Goal: Transaction & Acquisition: Subscribe to service/newsletter

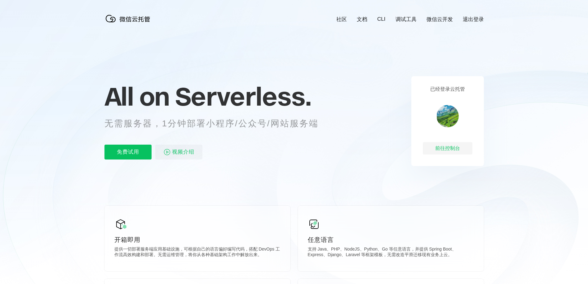
scroll to position [0, 1102]
click at [128, 152] on p "免费试用" at bounding box center [127, 152] width 47 height 15
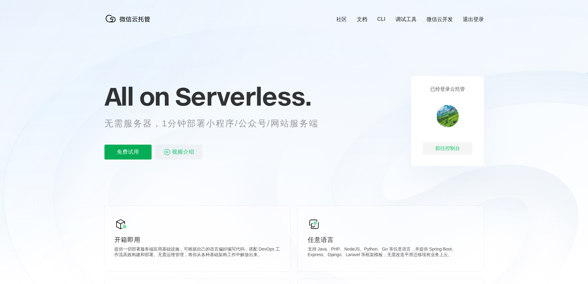
click at [128, 152] on p "免费试用" at bounding box center [127, 152] width 47 height 15
click at [130, 154] on p "免费试用" at bounding box center [127, 152] width 47 height 15
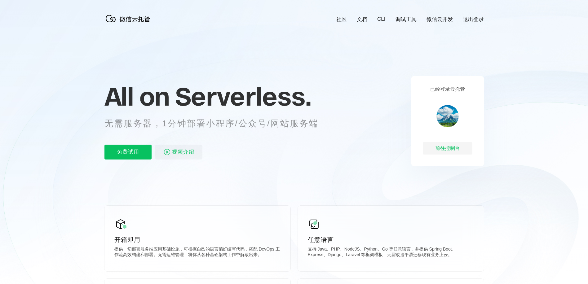
scroll to position [0, 1102]
click at [128, 152] on p "免费试用" at bounding box center [127, 152] width 47 height 15
click at [143, 152] on p "免费试用" at bounding box center [127, 152] width 47 height 15
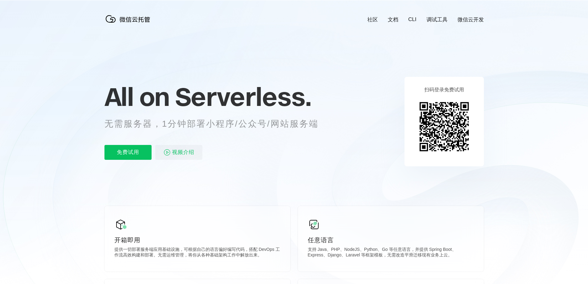
scroll to position [0, 1102]
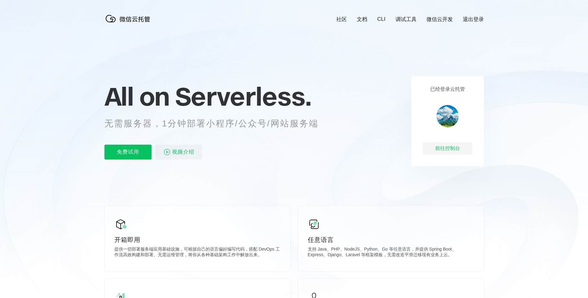
scroll to position [0, 1102]
click at [134, 154] on p "免费试用" at bounding box center [127, 152] width 47 height 15
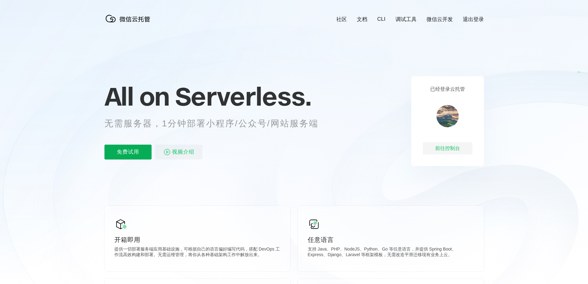
scroll to position [0, 1102]
click at [128, 152] on p "免费试用" at bounding box center [127, 152] width 47 height 15
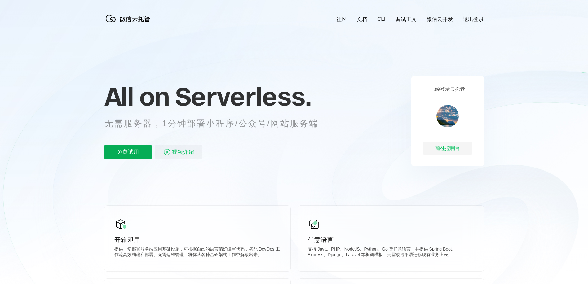
click at [139, 149] on p "免费试用" at bounding box center [127, 152] width 47 height 15
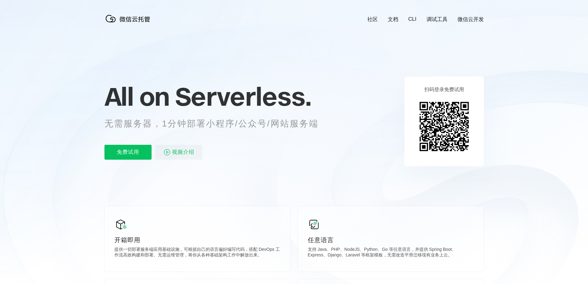
scroll to position [0, 1102]
click at [132, 158] on p "免费试用" at bounding box center [127, 152] width 47 height 15
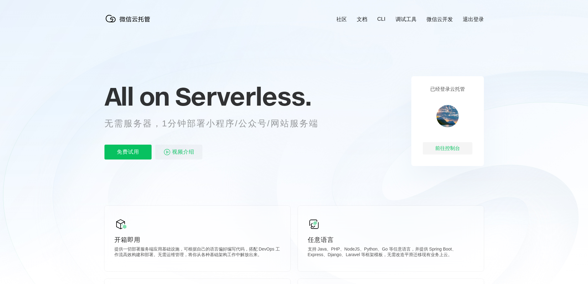
scroll to position [0, 1102]
click at [134, 153] on p "免费试用" at bounding box center [127, 152] width 47 height 15
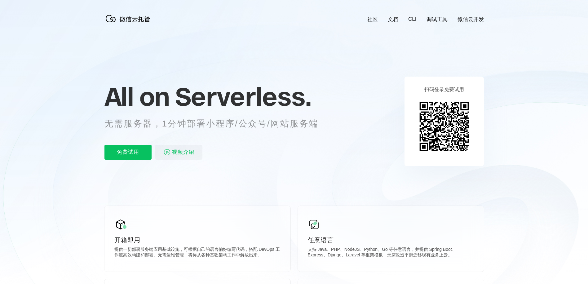
scroll to position [0, 1102]
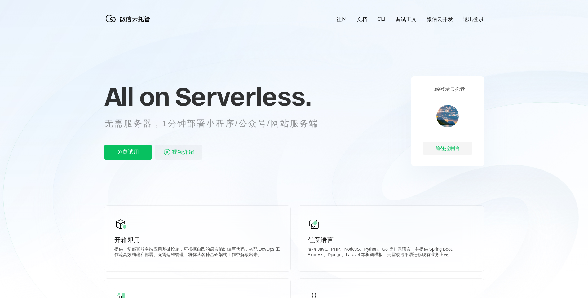
scroll to position [0, 1102]
click at [140, 153] on p "免费试用" at bounding box center [127, 152] width 47 height 15
click at [137, 152] on p "免费试用" at bounding box center [127, 152] width 47 height 15
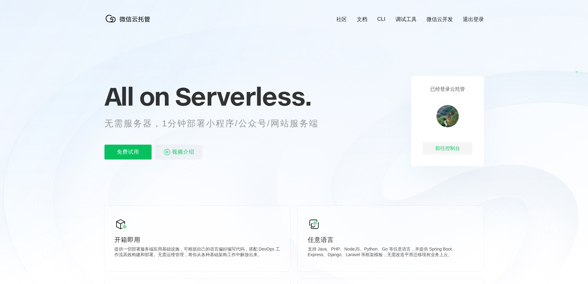
scroll to position [0, 1102]
click at [128, 152] on p "免费试用" at bounding box center [127, 152] width 47 height 15
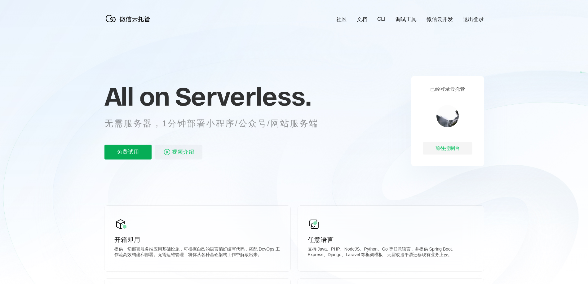
click at [128, 152] on p "免费试用" at bounding box center [127, 152] width 47 height 15
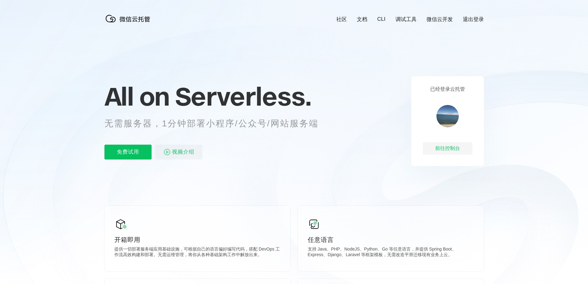
scroll to position [0, 1102]
click at [128, 152] on p "免费试用" at bounding box center [127, 152] width 47 height 15
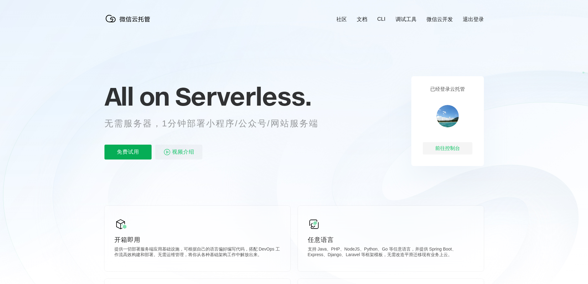
click at [128, 152] on p "免费试用" at bounding box center [127, 152] width 47 height 15
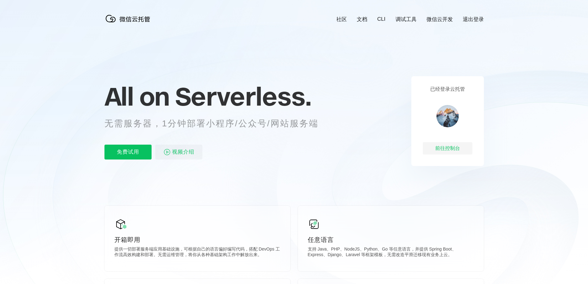
scroll to position [0, 1102]
click at [128, 152] on p "免费试用" at bounding box center [127, 152] width 47 height 15
click at [139, 155] on p "免费试用" at bounding box center [127, 152] width 47 height 15
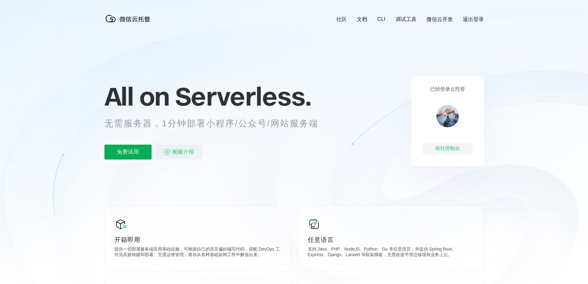
click at [135, 156] on p "免费试用" at bounding box center [127, 152] width 47 height 15
click at [128, 152] on p "免费试用" at bounding box center [127, 152] width 47 height 15
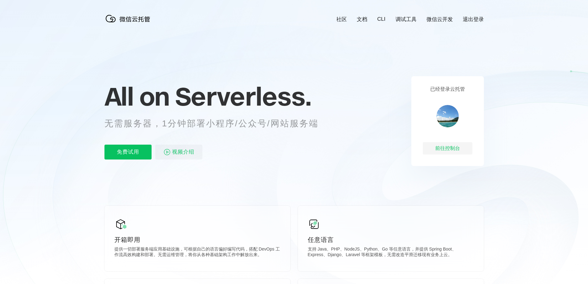
scroll to position [0, 1102]
click at [128, 152] on p "免费试用" at bounding box center [127, 152] width 47 height 15
click at [125, 155] on p "免费试用" at bounding box center [127, 152] width 47 height 15
click at [128, 152] on p "免费试用" at bounding box center [127, 152] width 47 height 15
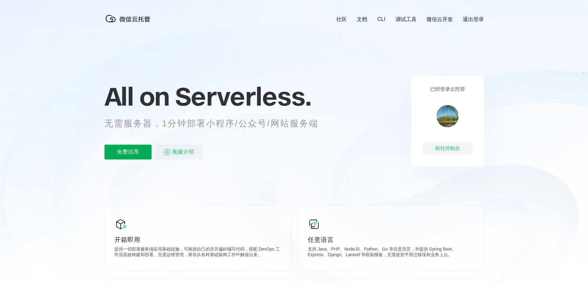
scroll to position [0, 1102]
click at [128, 152] on p "免费试用" at bounding box center [127, 152] width 47 height 15
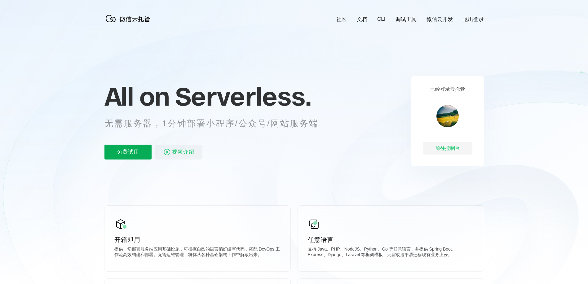
scroll to position [0, 1102]
click at [128, 152] on p "免费试用" at bounding box center [127, 152] width 47 height 15
click at [134, 156] on p "免费试用" at bounding box center [127, 152] width 47 height 15
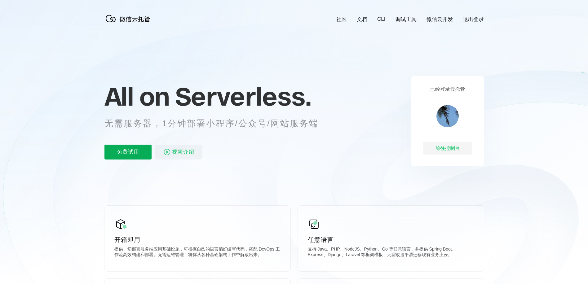
click at [128, 152] on p "免费试用" at bounding box center [127, 152] width 47 height 15
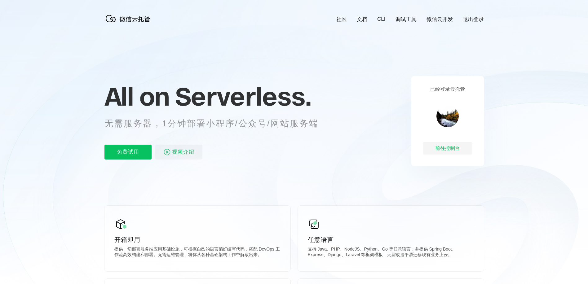
scroll to position [0, 1102]
click at [128, 152] on p "免费试用" at bounding box center [127, 152] width 47 height 15
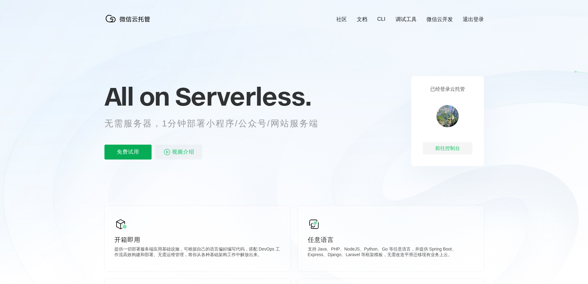
click at [128, 152] on p "免费试用" at bounding box center [127, 152] width 47 height 15
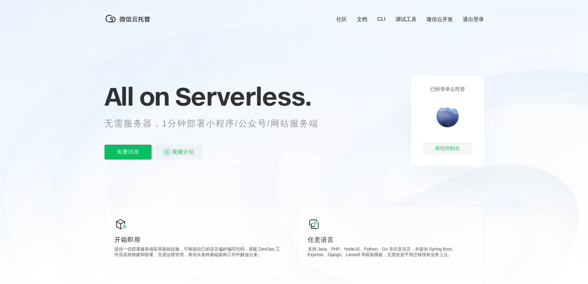
scroll to position [0, 1102]
click at [128, 152] on p "免费试用" at bounding box center [127, 152] width 47 height 15
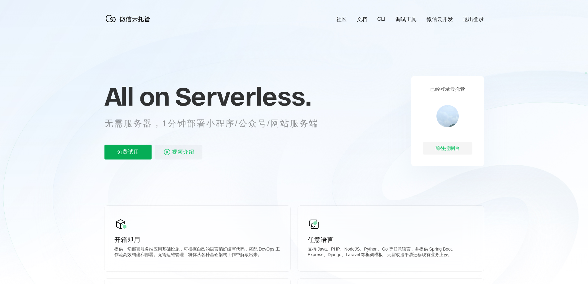
click at [138, 145] on p "免费试用" at bounding box center [127, 152] width 47 height 15
click at [123, 149] on p "免费试用" at bounding box center [127, 152] width 47 height 15
click at [128, 152] on p "免费试用" at bounding box center [127, 152] width 47 height 15
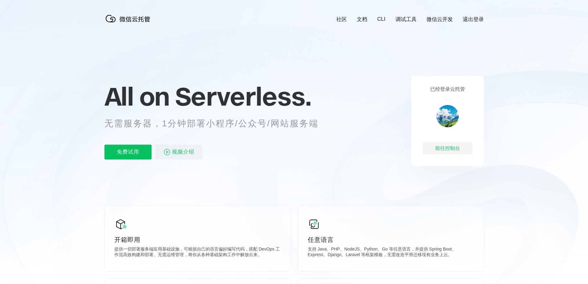
scroll to position [0, 1102]
click at [128, 152] on p "免费试用" at bounding box center [127, 152] width 47 height 15
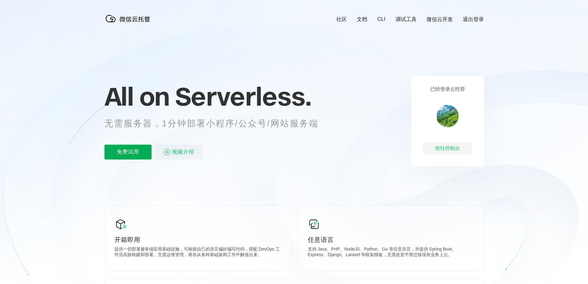
click at [128, 152] on p "免费试用" at bounding box center [127, 152] width 47 height 15
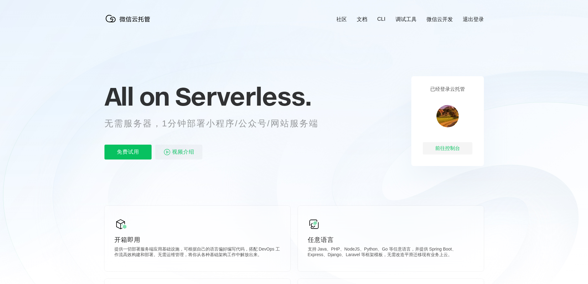
scroll to position [0, 1102]
click at [128, 152] on p "免费试用" at bounding box center [127, 152] width 47 height 15
